Goal: Book appointment/travel/reservation

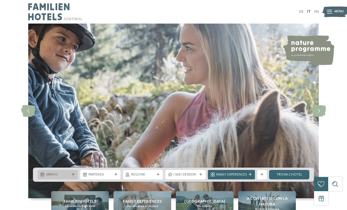
click at [77, 179] on div "Arrivo" at bounding box center [58, 174] width 40 height 9
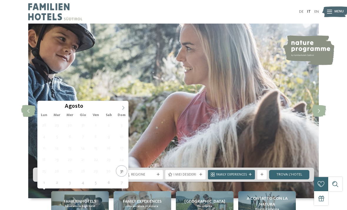
click at [124, 110] on span at bounding box center [123, 106] width 10 height 10
click at [127, 109] on span at bounding box center [123, 106] width 10 height 10
click at [126, 108] on span at bounding box center [123, 106] width 10 height 10
click at [123, 107] on icon at bounding box center [123, 108] width 4 height 4
click at [126, 107] on span at bounding box center [123, 106] width 10 height 10
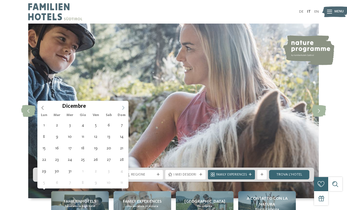
type input "****"
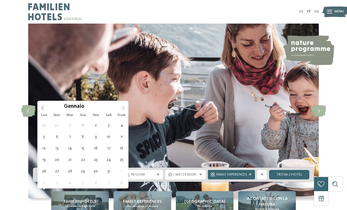
click at [124, 106] on icon at bounding box center [123, 108] width 4 height 4
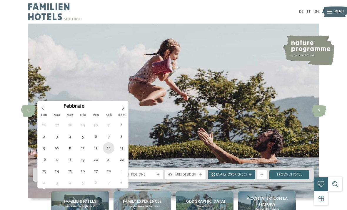
type div "[DATE]"
type input "****"
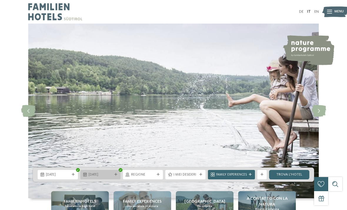
click at [117, 176] on div at bounding box center [116, 174] width 5 height 3
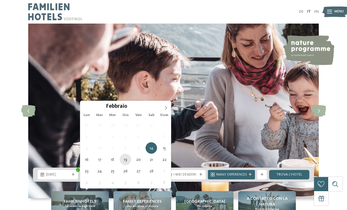
type div "[DATE]"
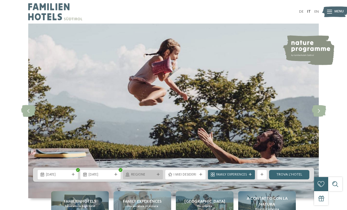
click at [160, 176] on div at bounding box center [158, 174] width 5 height 3
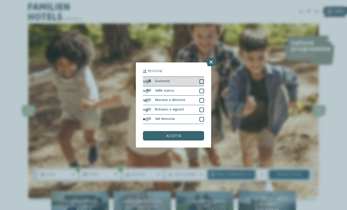
click at [203, 79] on div at bounding box center [201, 81] width 5 height 5
click at [184, 131] on div "accetta" at bounding box center [173, 135] width 61 height 9
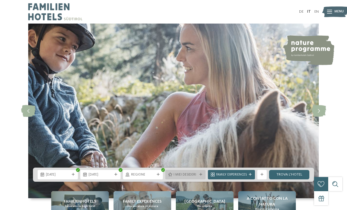
click at [202, 176] on div at bounding box center [200, 174] width 5 height 3
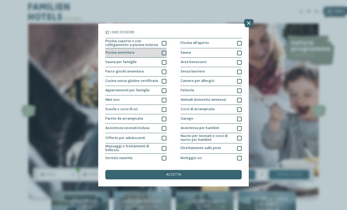
click at [166, 53] on div at bounding box center [164, 53] width 5 height 5
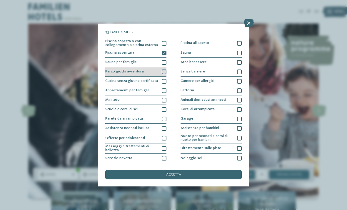
click at [165, 73] on div at bounding box center [164, 71] width 5 height 5
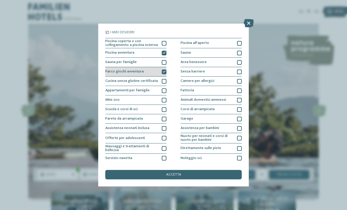
click at [165, 73] on div at bounding box center [164, 71] width 5 height 5
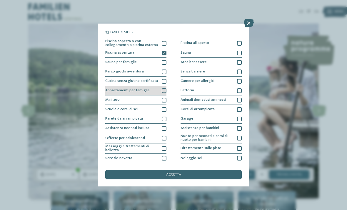
click at [165, 91] on div at bounding box center [164, 90] width 5 height 5
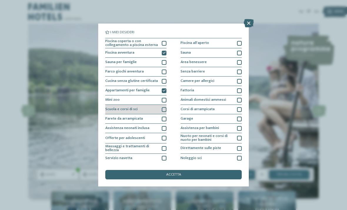
click at [165, 108] on div at bounding box center [164, 109] width 5 height 5
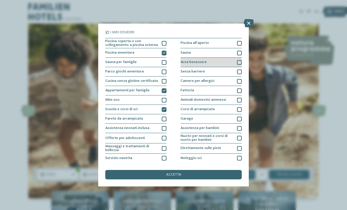
click at [241, 60] on div at bounding box center [239, 62] width 5 height 5
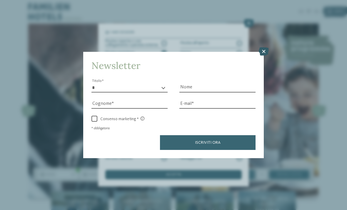
click at [267, 47] on icon at bounding box center [264, 51] width 10 height 8
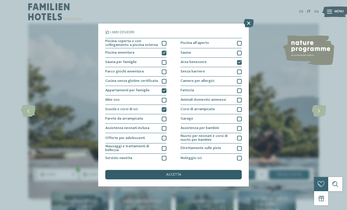
click at [228, 170] on div "accetta" at bounding box center [173, 174] width 136 height 9
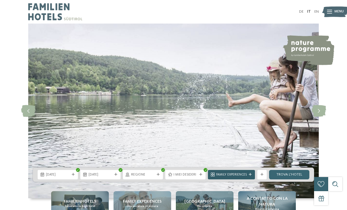
click at [236, 177] on span "Family Experiences" at bounding box center [231, 174] width 31 height 5
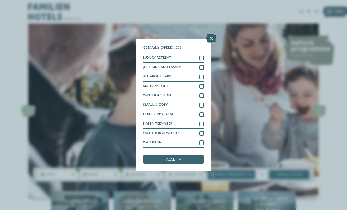
click at [213, 34] on icon at bounding box center [211, 38] width 10 height 8
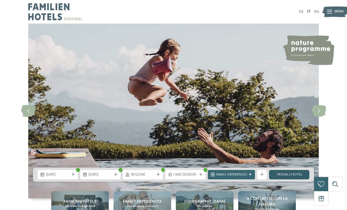
click at [294, 179] on link "trova l’hotel" at bounding box center [289, 174] width 40 height 9
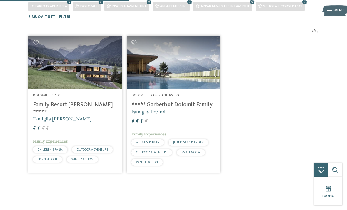
click at [91, 72] on img at bounding box center [75, 62] width 94 height 53
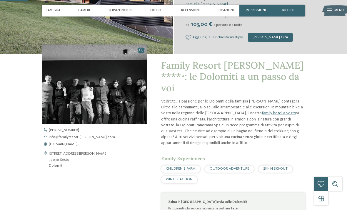
scroll to position [118, 0]
